Goal: Task Accomplishment & Management: Manage account settings

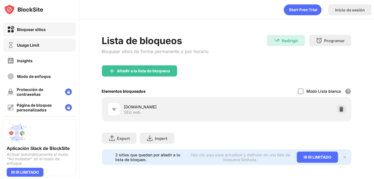
click at [47, 49] on div "Usage Limit" at bounding box center [39, 44] width 72 height 13
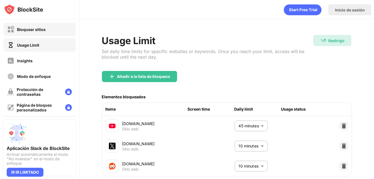
click at [31, 32] on div "Bloquear sitios" at bounding box center [26, 29] width 38 height 7
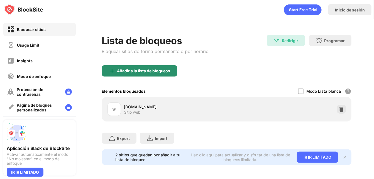
click at [154, 71] on div "Añadir a la lista de bloqueos" at bounding box center [143, 71] width 53 height 4
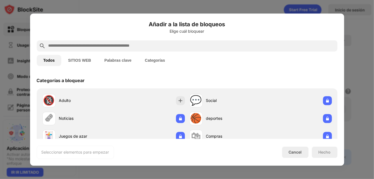
click at [166, 48] on input "text" at bounding box center [192, 45] width 288 height 7
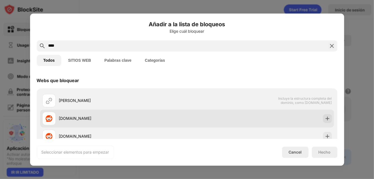
type input "****"
click at [126, 118] on div "[DOMAIN_NAME]" at bounding box center [123, 118] width 128 height 6
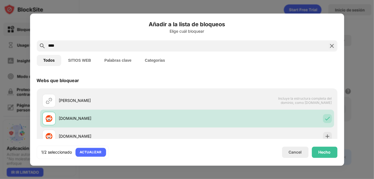
click at [327, 158] on div "1/2 seleccionado ACTUALIZAR Cancel Hecho" at bounding box center [187, 151] width 301 height 13
click at [327, 154] on div "Hecho" at bounding box center [325, 151] width 26 height 11
